Goal: Information Seeking & Learning: Understand process/instructions

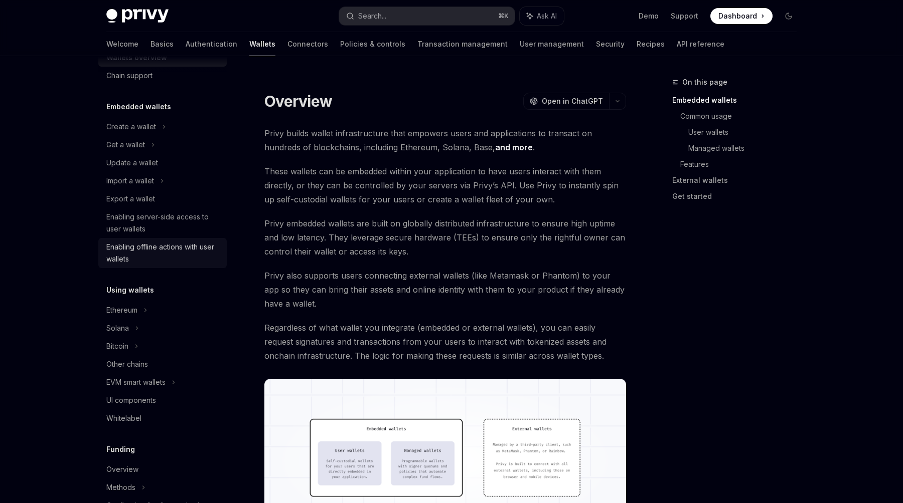
scroll to position [53, 0]
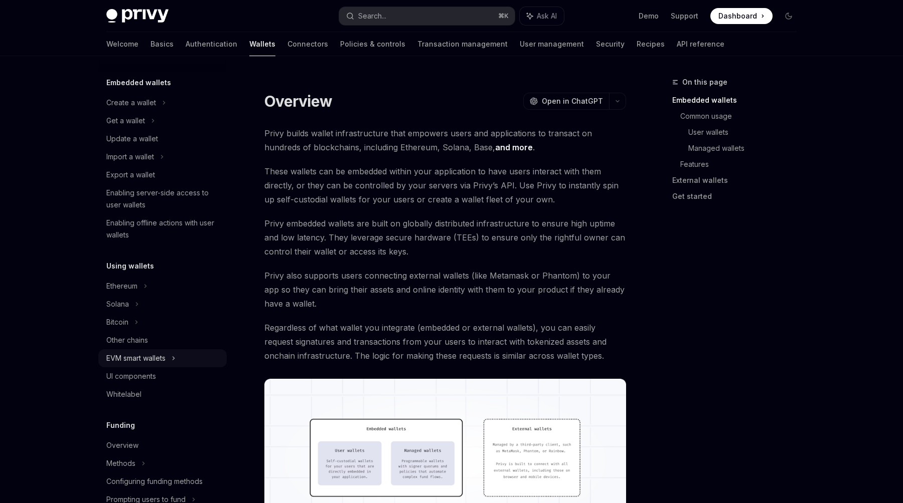
click at [160, 361] on div "EVM smart wallets" at bounding box center [135, 359] width 59 height 12
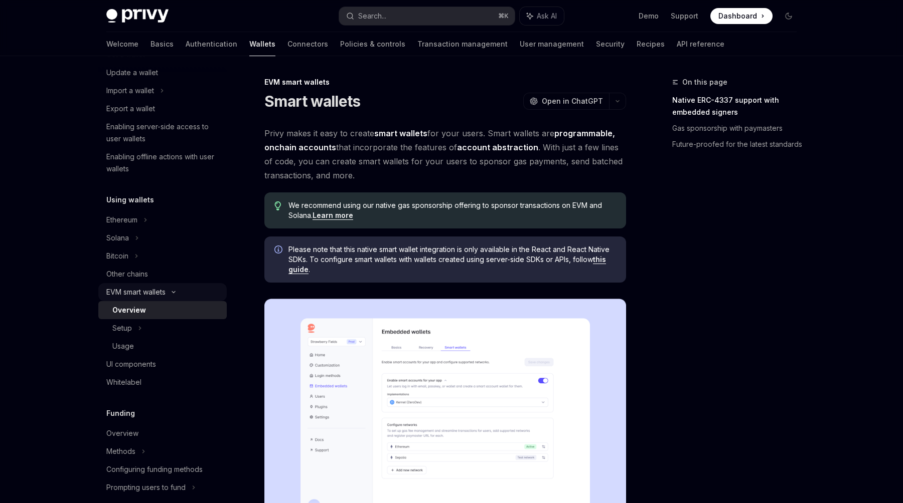
scroll to position [137, 0]
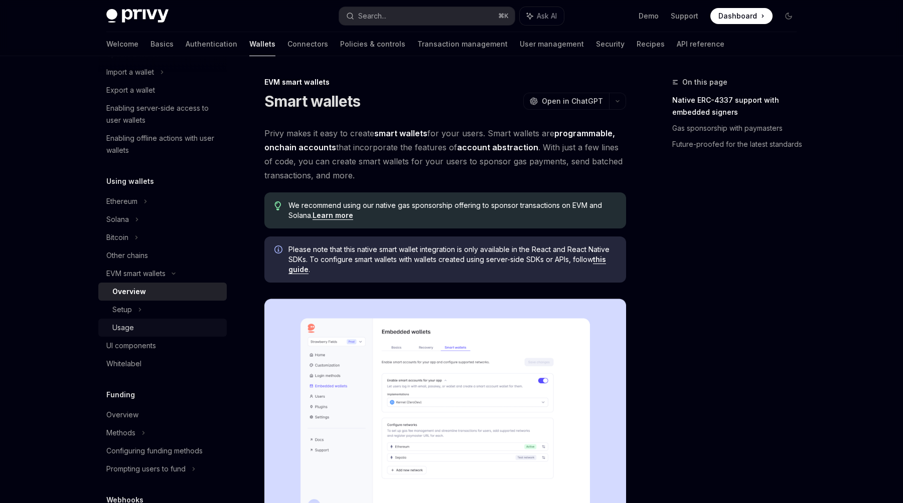
click at [141, 327] on div "Usage" at bounding box center [166, 328] width 108 height 12
type textarea "*"
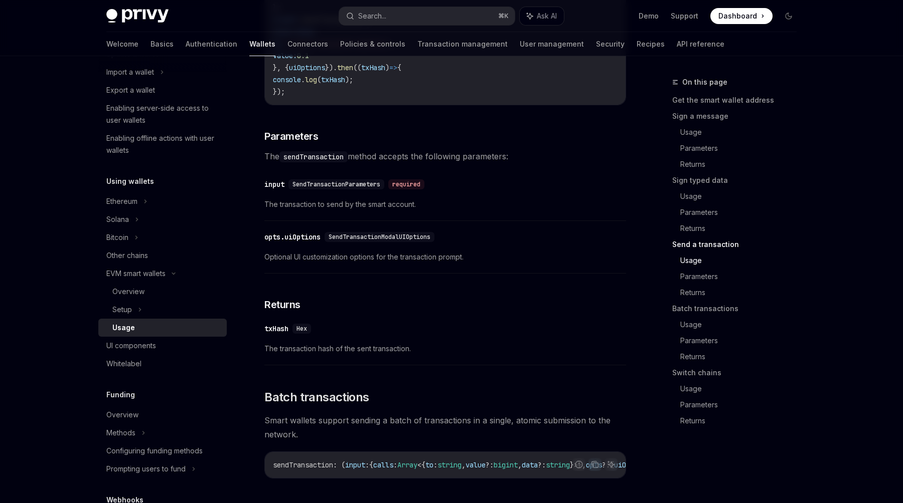
scroll to position [1723, 0]
click at [690, 118] on link "Sign a message" at bounding box center [738, 116] width 132 height 16
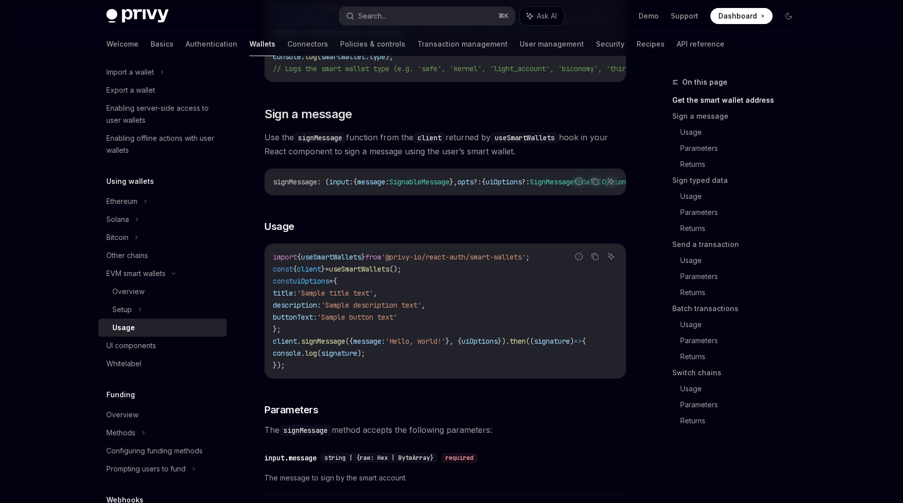
scroll to position [289, 0]
click at [711, 98] on link "Get the smart wallet address" at bounding box center [738, 100] width 132 height 16
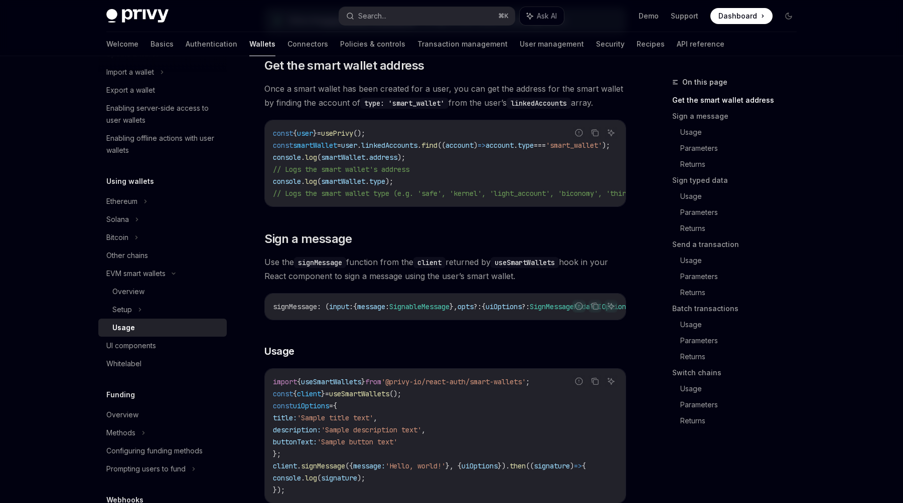
scroll to position [162, 0]
click at [712, 114] on link "Sign a message" at bounding box center [738, 116] width 132 height 16
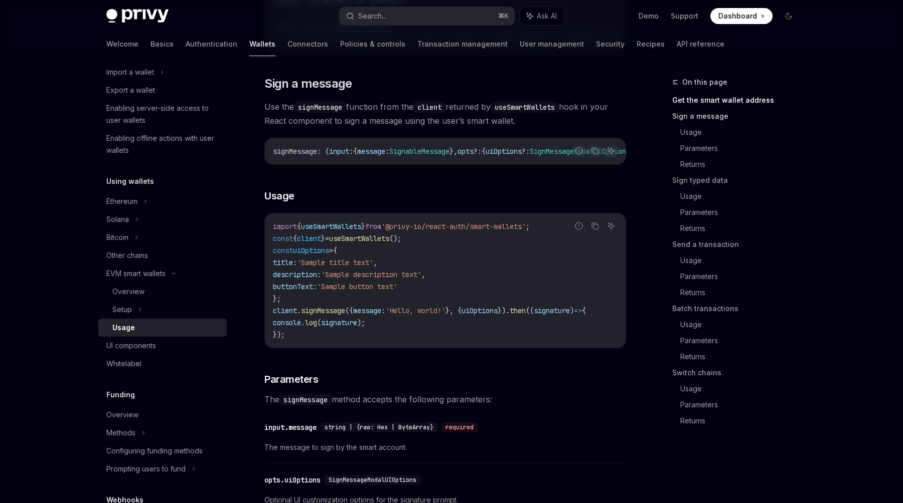
scroll to position [322, 0]
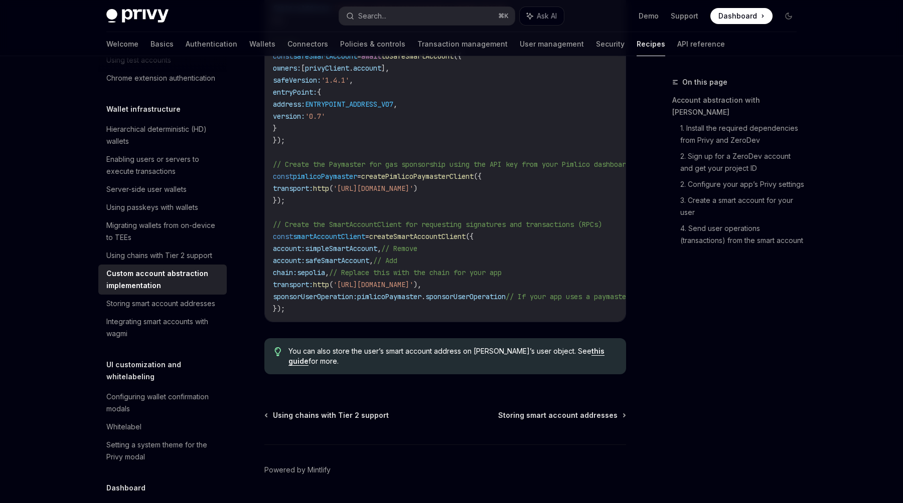
scroll to position [728, 0]
